Goal: Information Seeking & Learning: Understand process/instructions

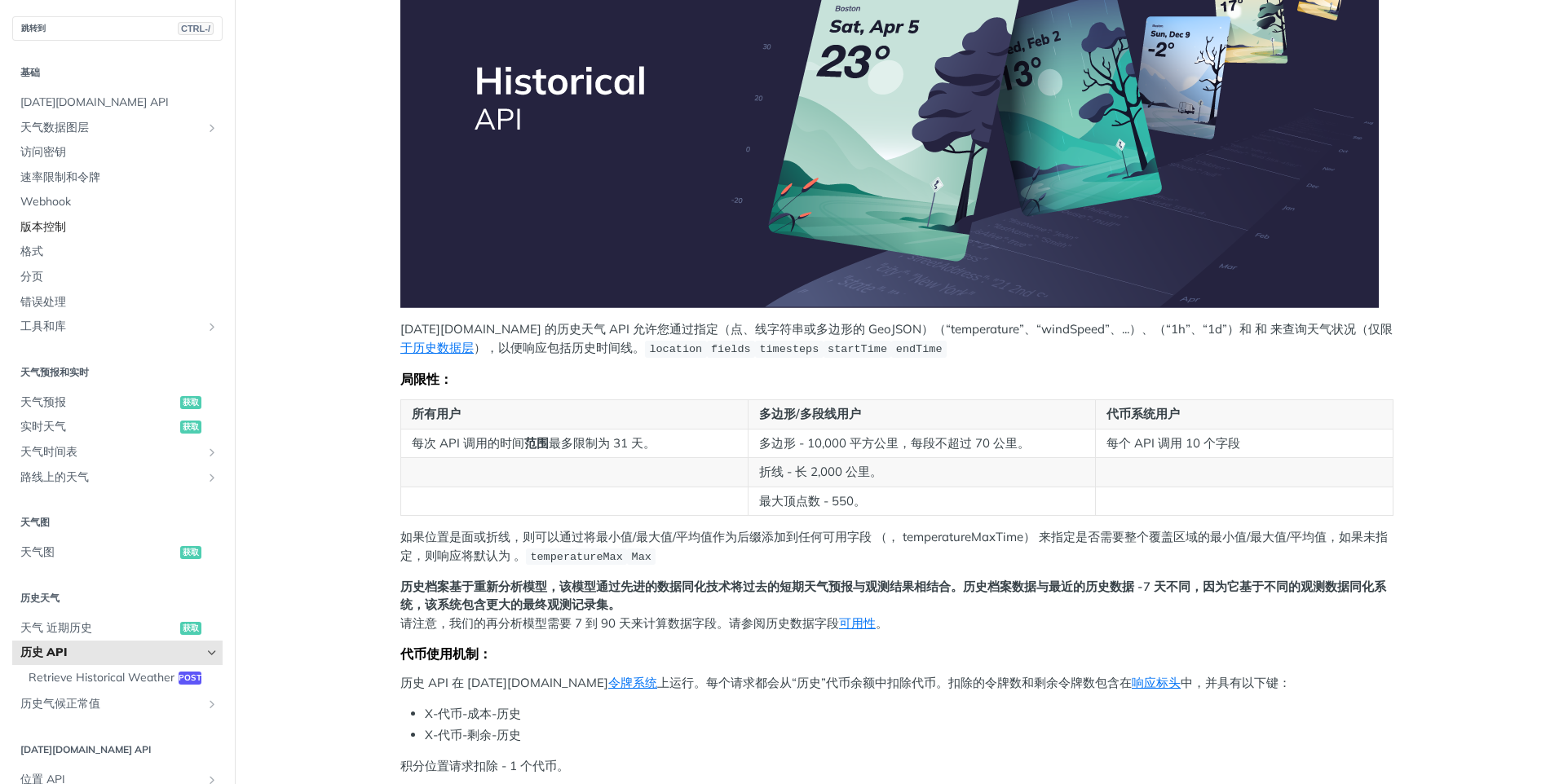
scroll to position [82, 0]
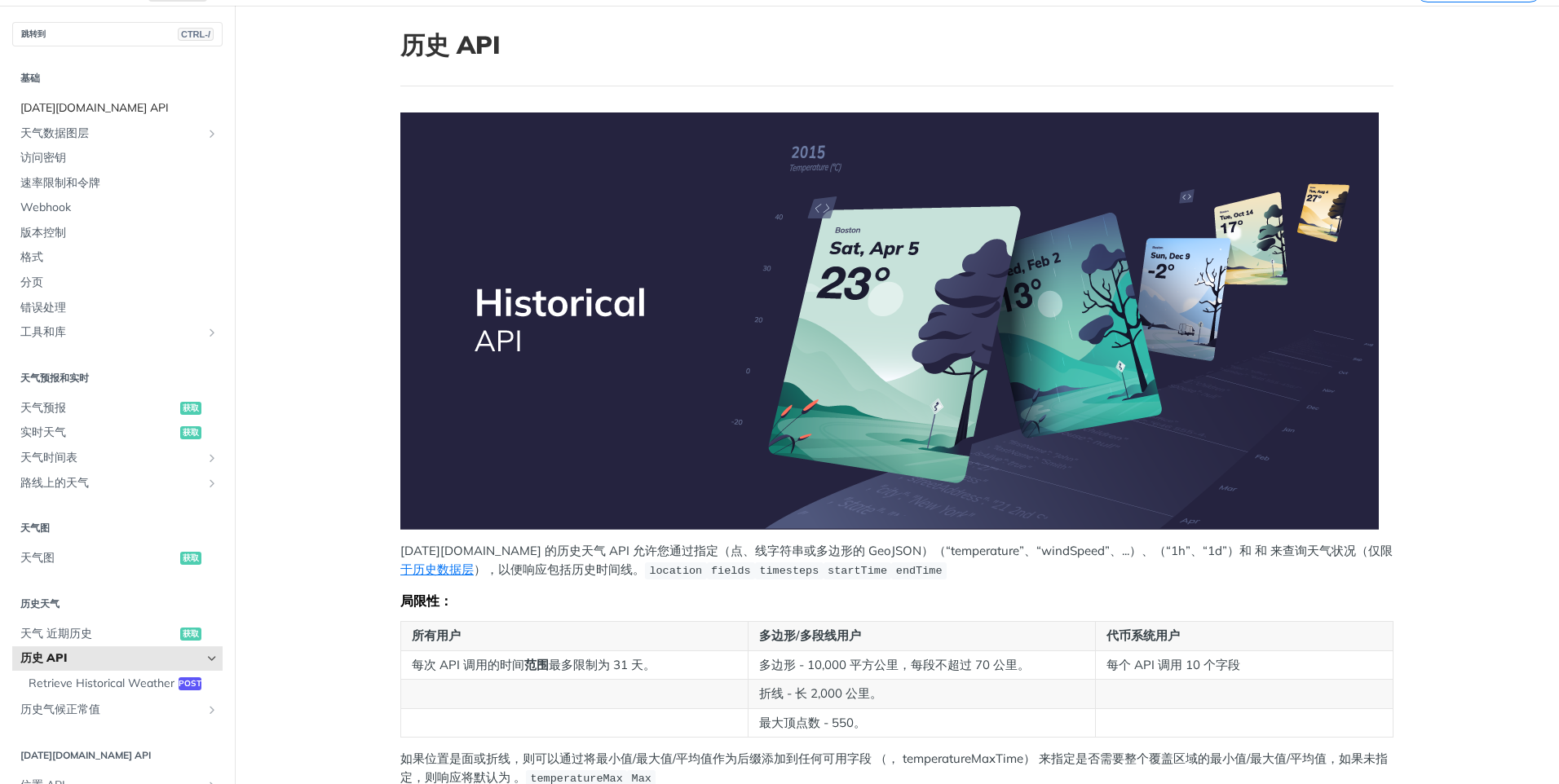
click at [133, 101] on span "[DATE][DOMAIN_NAME] API" at bounding box center [119, 109] width 199 height 16
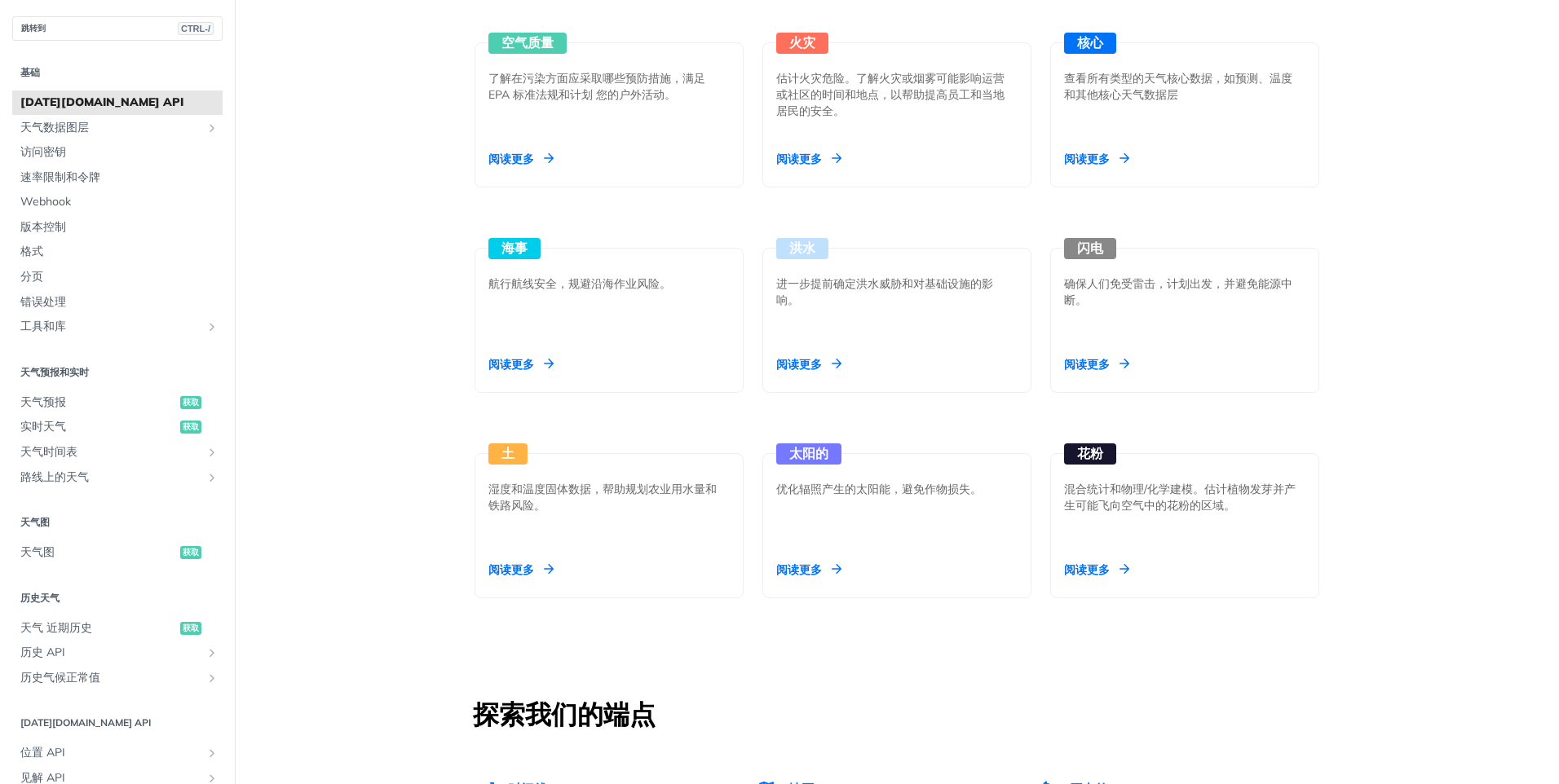
scroll to position [1875, 0]
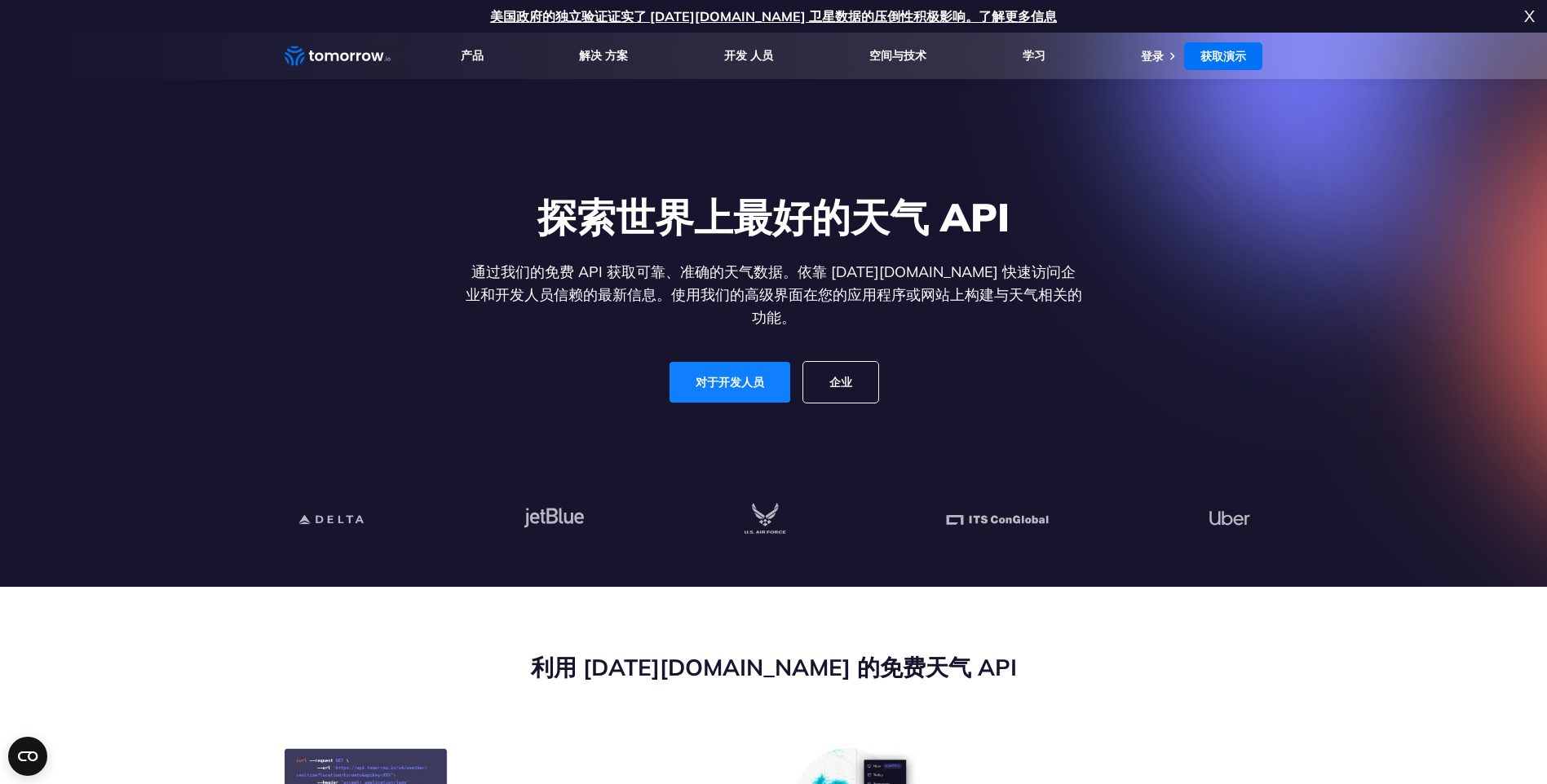
click at [717, 362] on link "对于开发人员" at bounding box center [730, 382] width 121 height 41
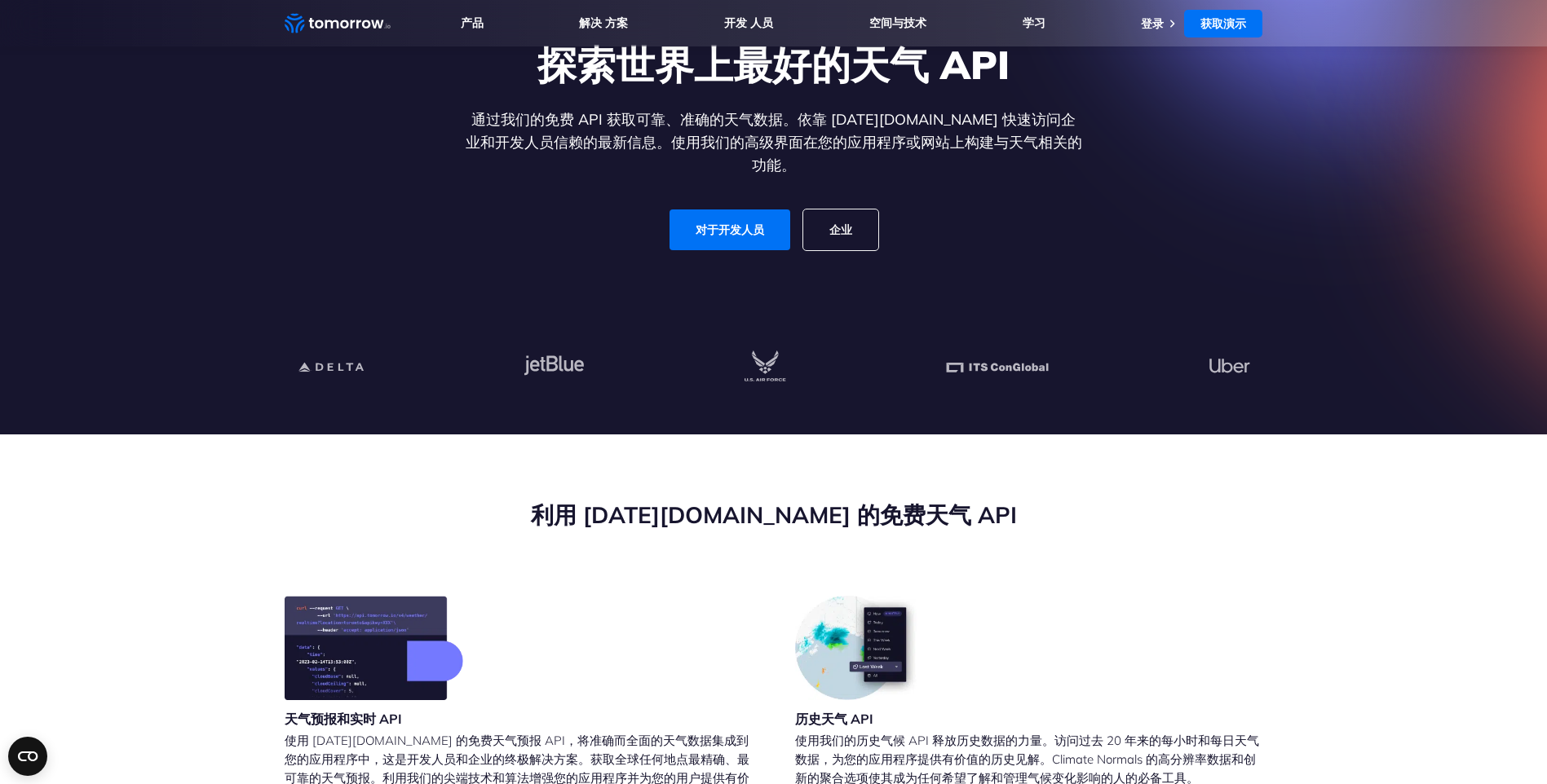
scroll to position [408, 0]
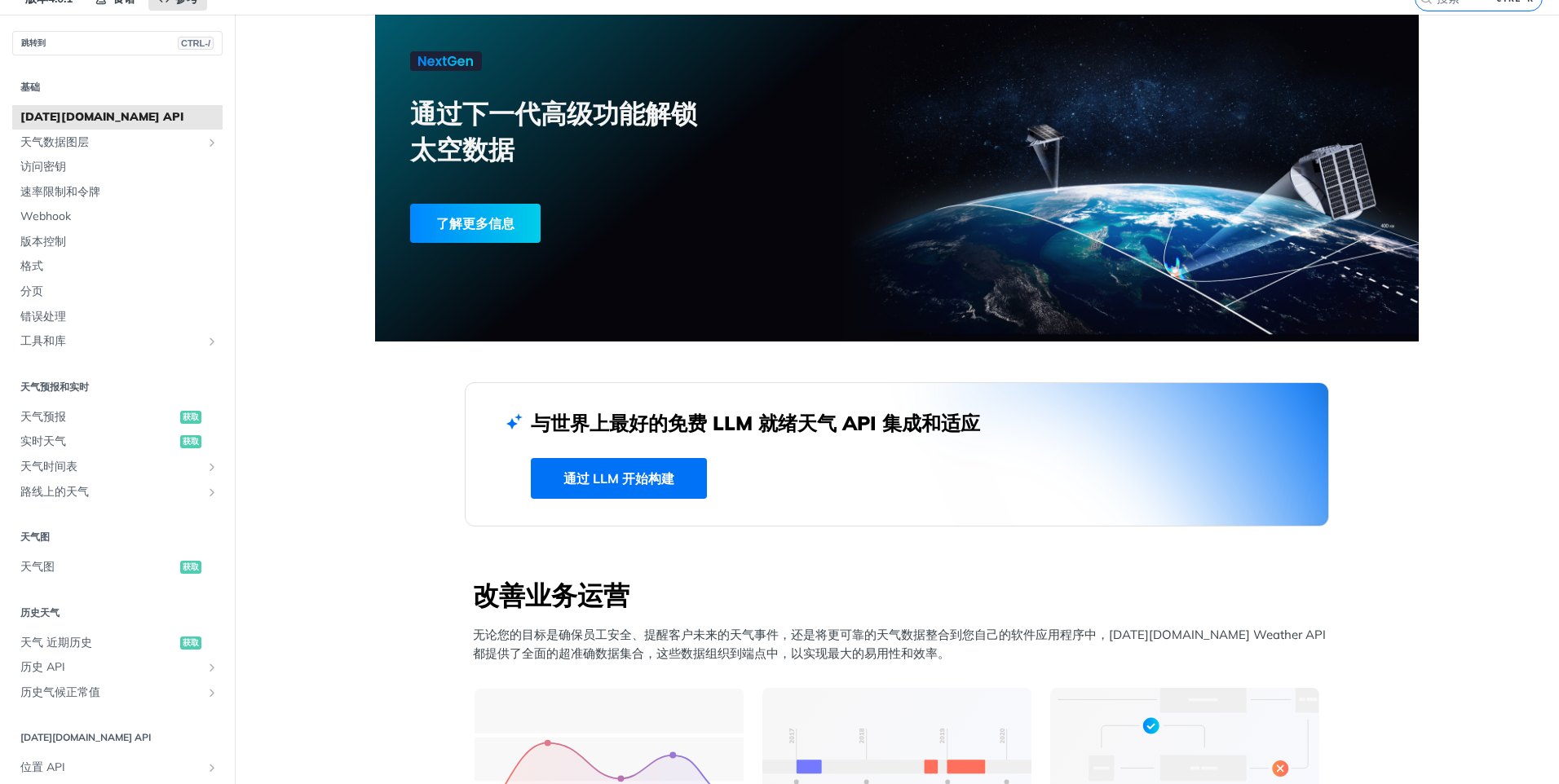
scroll to position [58, 0]
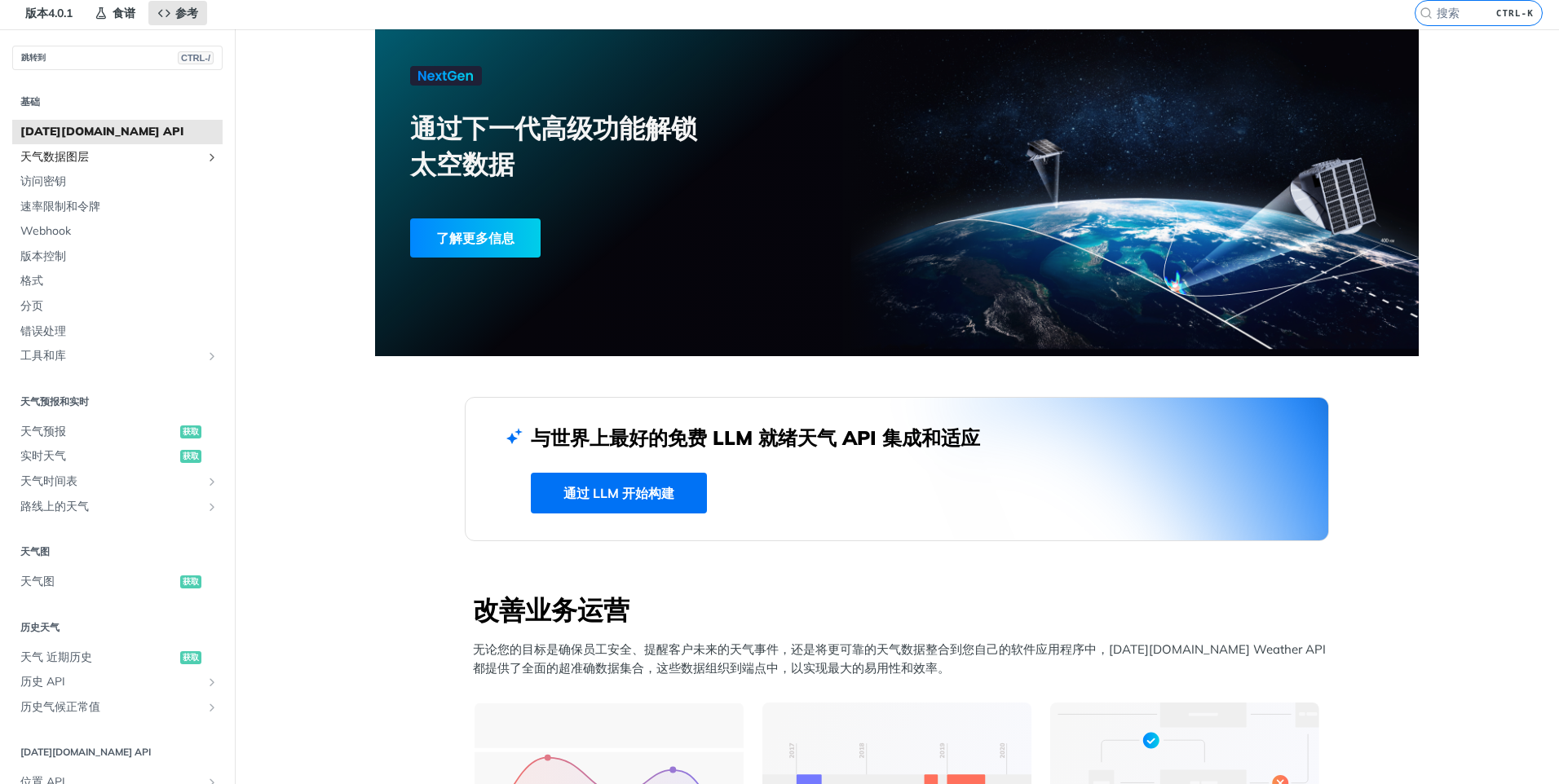
click at [88, 159] on span "天气数据图层" at bounding box center [110, 158] width 181 height 16
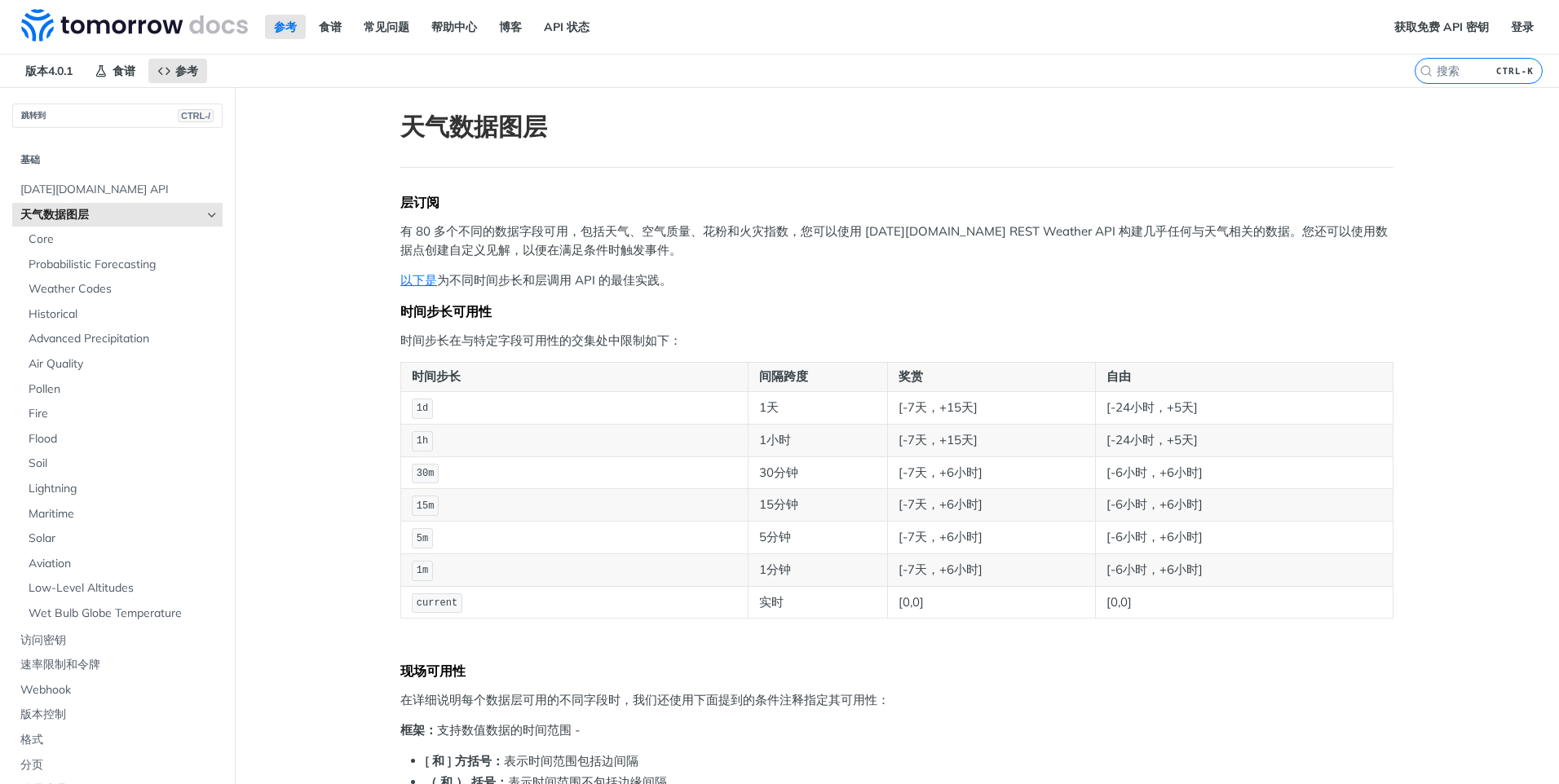
click at [70, 217] on span "天气数据图层" at bounding box center [110, 215] width 181 height 16
click at [208, 210] on link "天气数据图层" at bounding box center [117, 214] width 211 height 25
click at [206, 210] on icon "隐藏天气数据图层的子页面" at bounding box center [212, 214] width 13 height 13
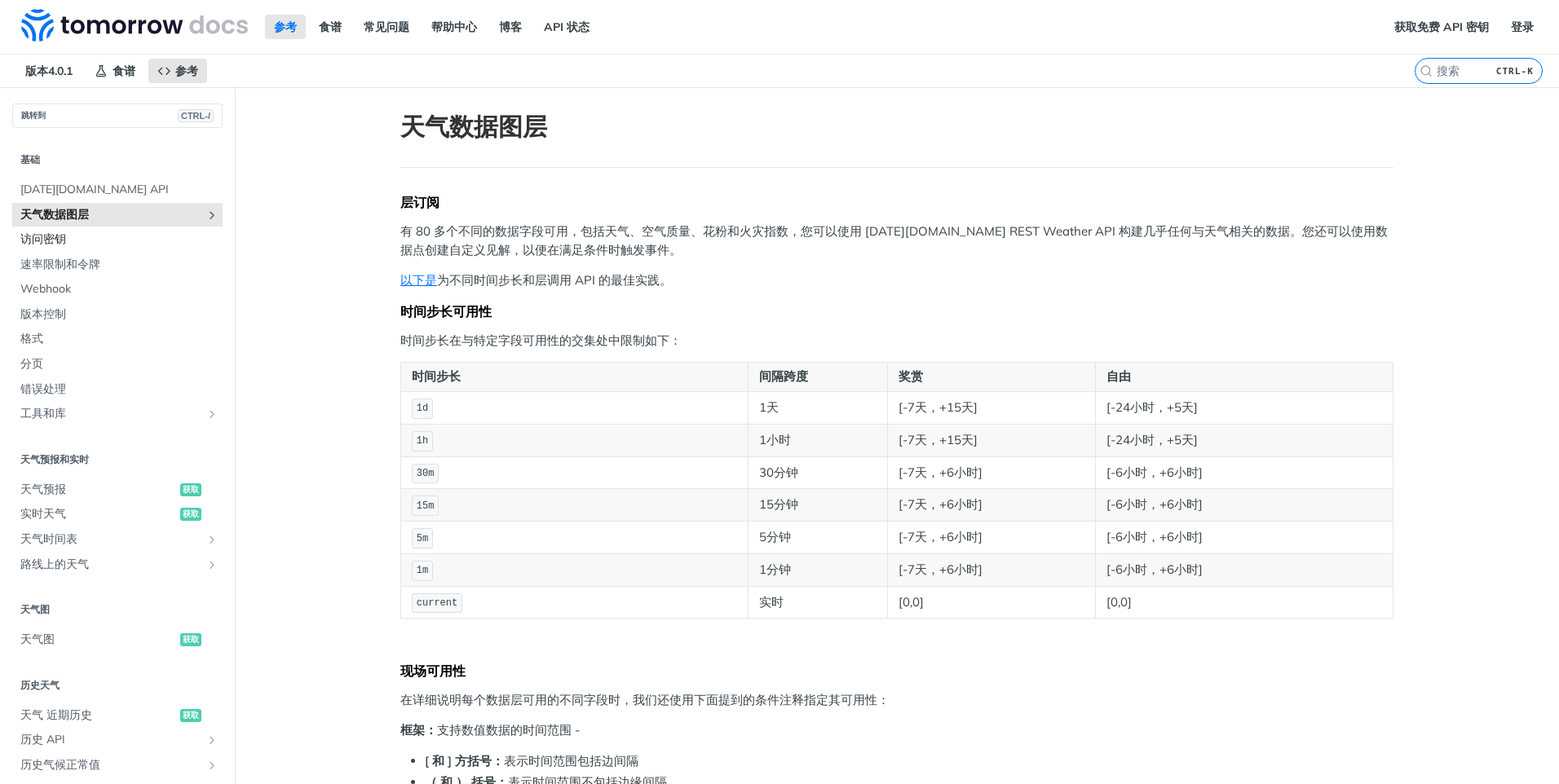
click at [74, 239] on span "访问密钥" at bounding box center [119, 239] width 199 height 16
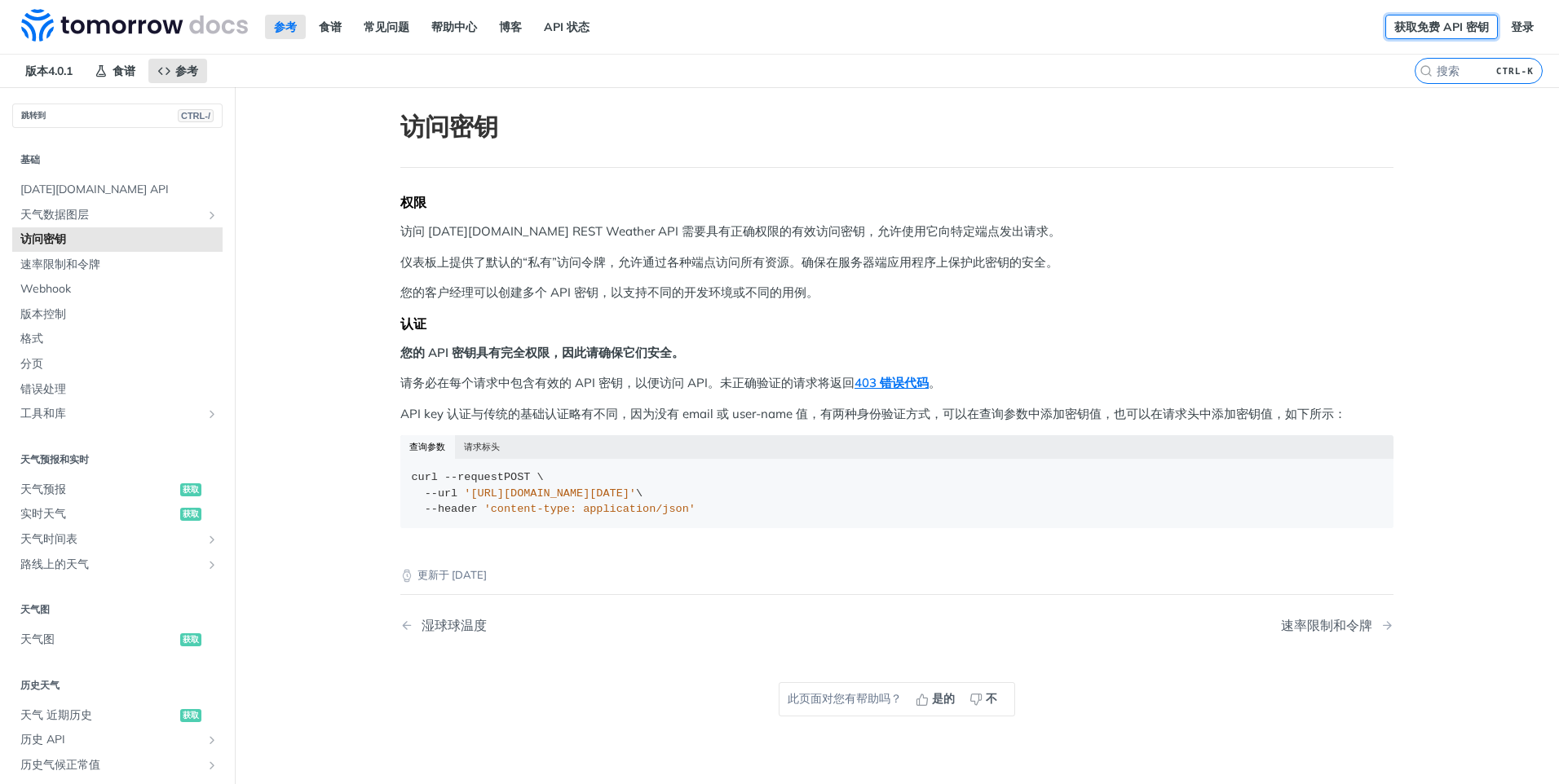
click at [1452, 18] on link "获取免费 API 密钥" at bounding box center [1441, 27] width 113 height 25
click at [1502, 28] on link "登录" at bounding box center [1522, 27] width 41 height 25
